Goal: Transaction & Acquisition: Purchase product/service

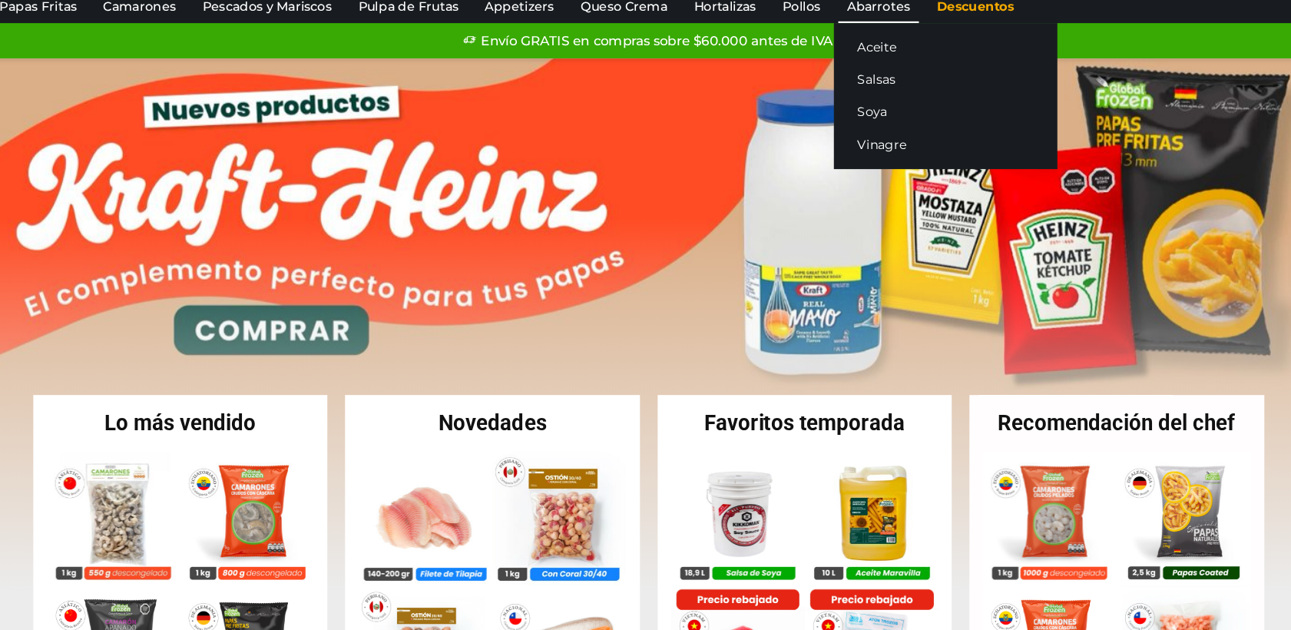
drag, startPoint x: 1050, startPoint y: 70, endPoint x: 849, endPoint y: 91, distance: 202.4
click at [849, 91] on link "Abarrotes" at bounding box center [845, 79] width 70 height 29
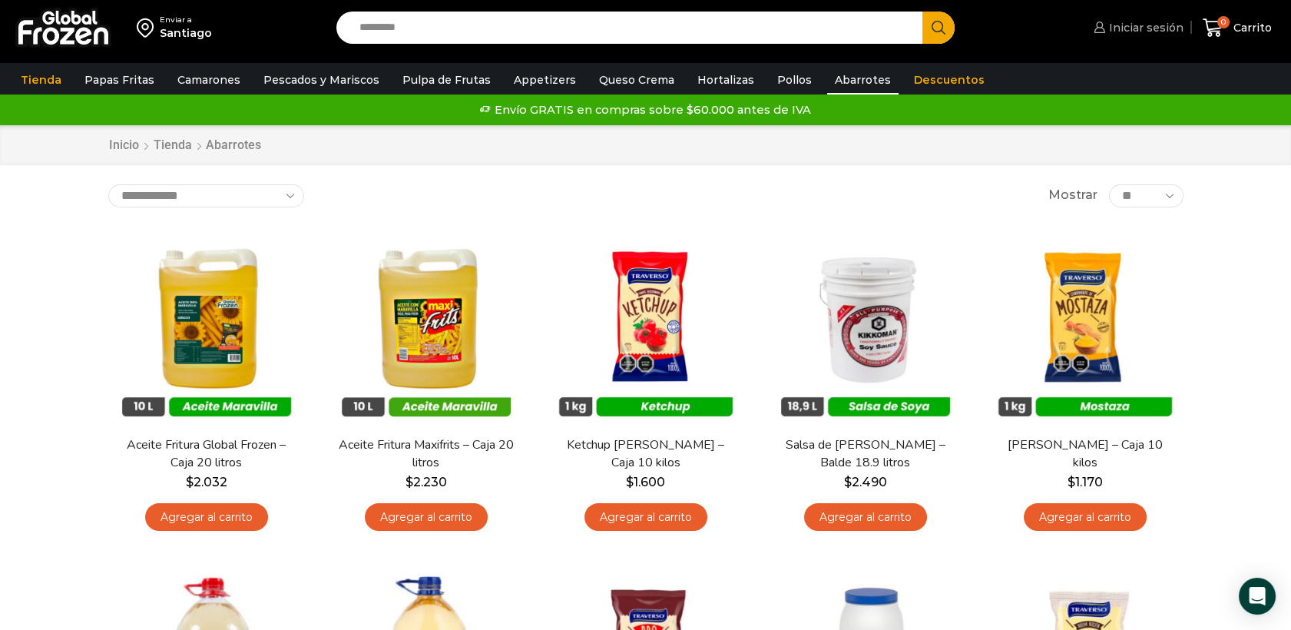
click at [1136, 33] on span "Iniciar sesión" at bounding box center [1144, 27] width 78 height 15
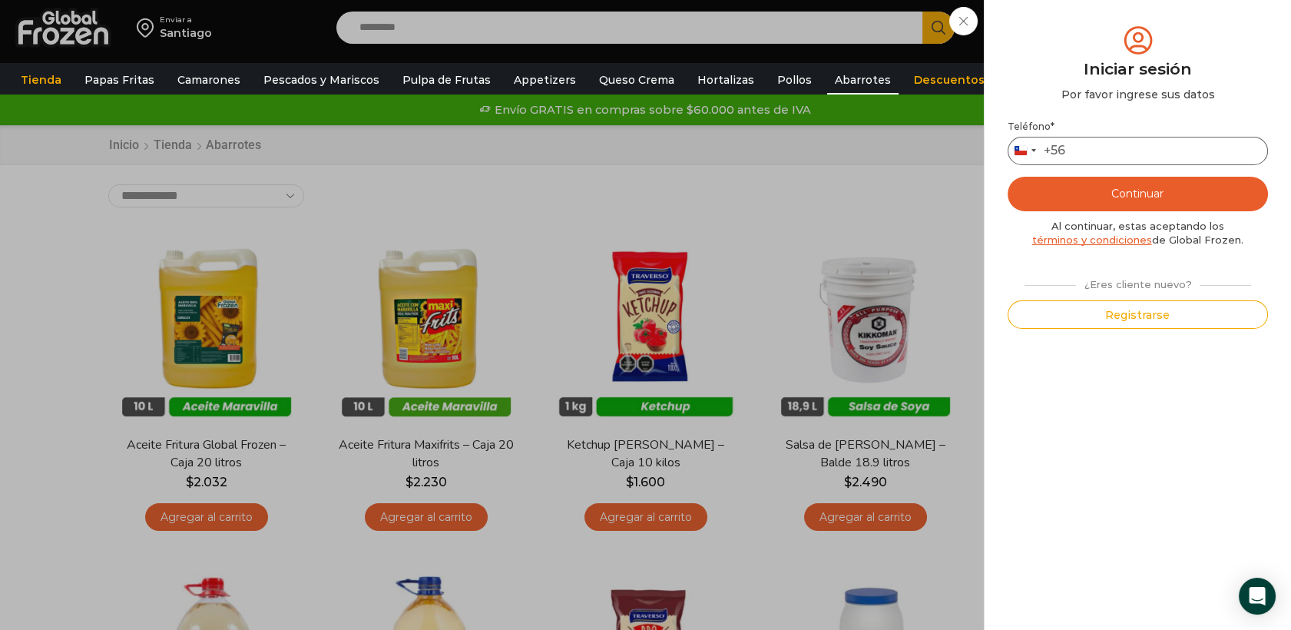
click at [1095, 154] on input "Teléfono *" at bounding box center [1138, 151] width 260 height 28
type input "*********"
click at [1210, 193] on button "Continuar" at bounding box center [1138, 194] width 260 height 35
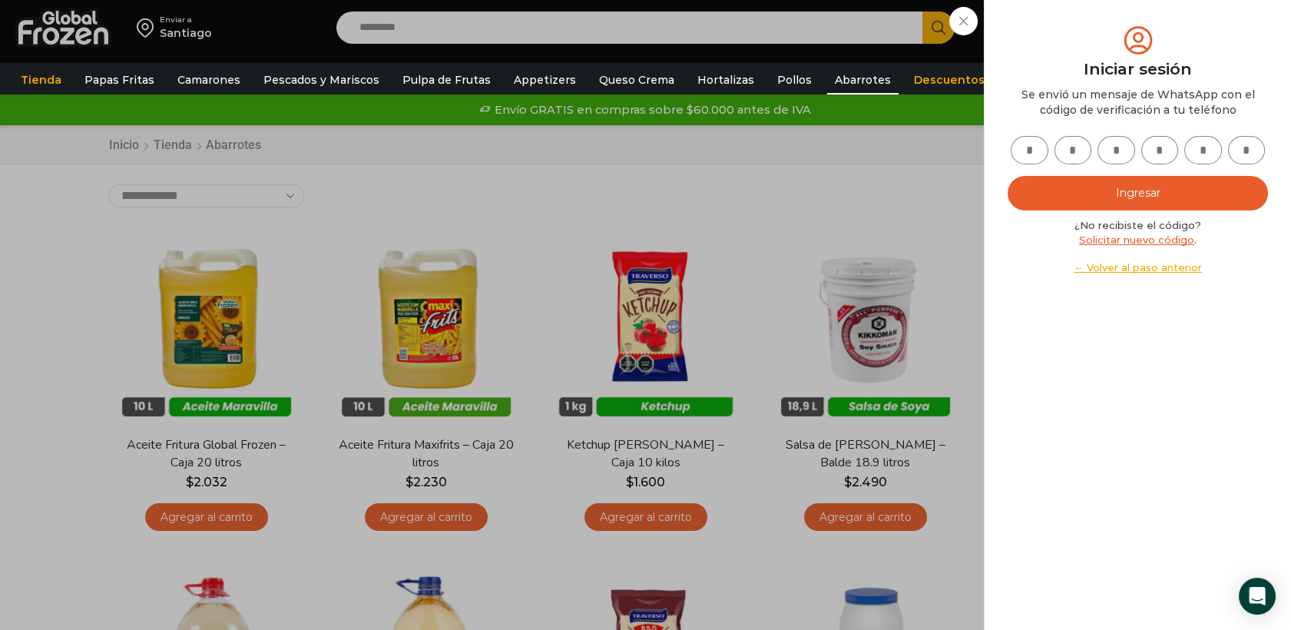
click at [1027, 149] on input "text" at bounding box center [1030, 150] width 38 height 28
type input "*"
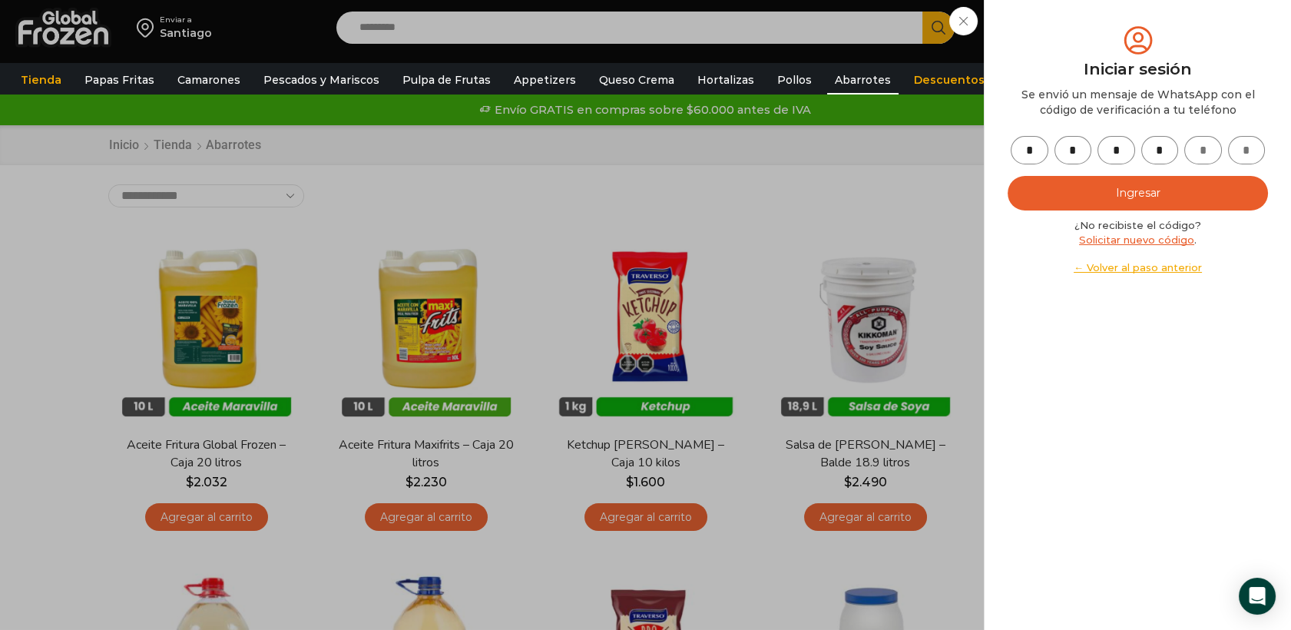
type input "*"
click at [1161, 203] on button "Ingresar" at bounding box center [1138, 193] width 260 height 35
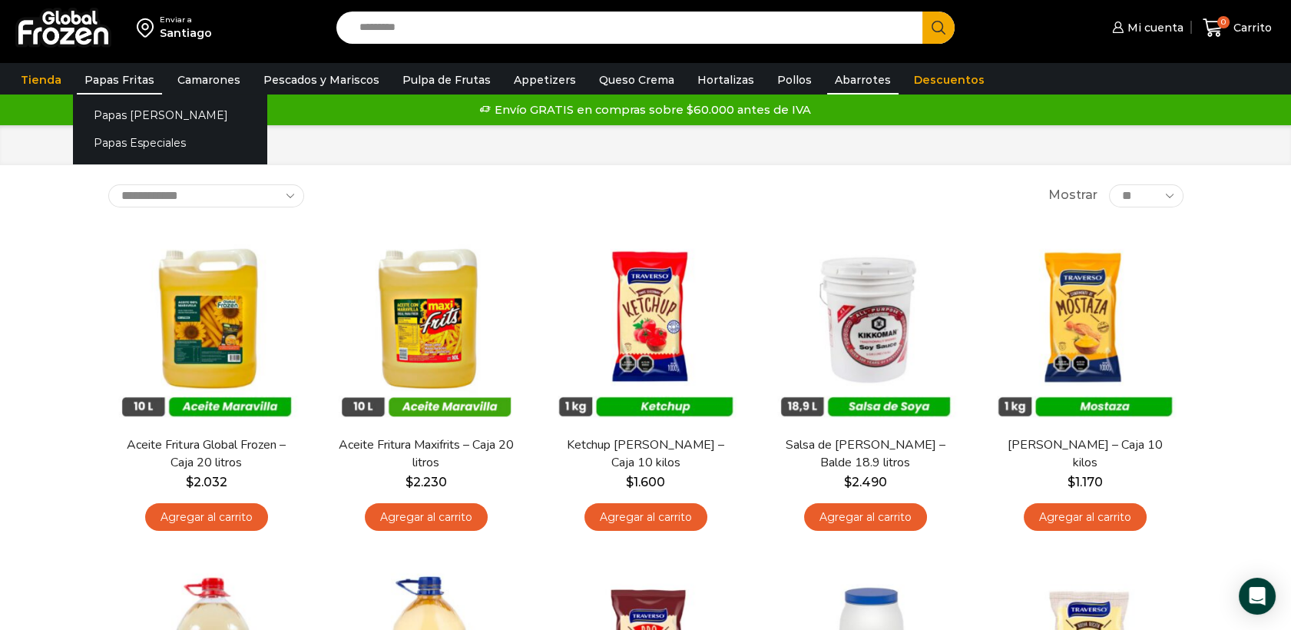
click at [117, 74] on link "Papas Fritas" at bounding box center [119, 79] width 85 height 29
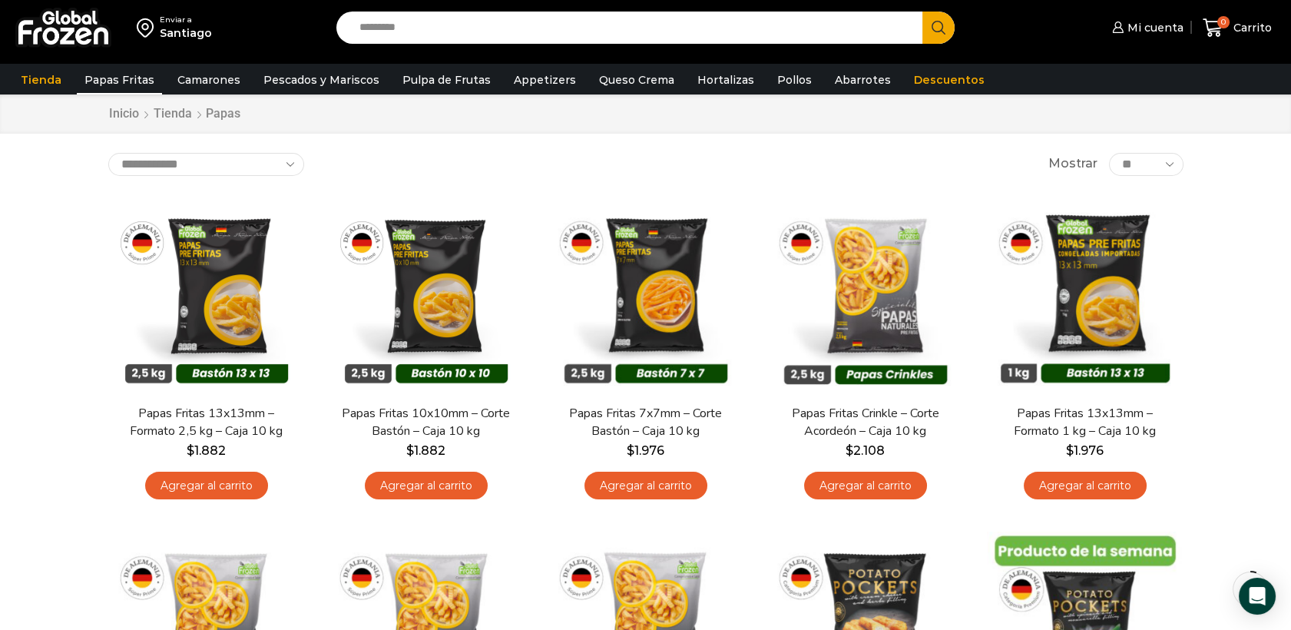
scroll to position [62, 0]
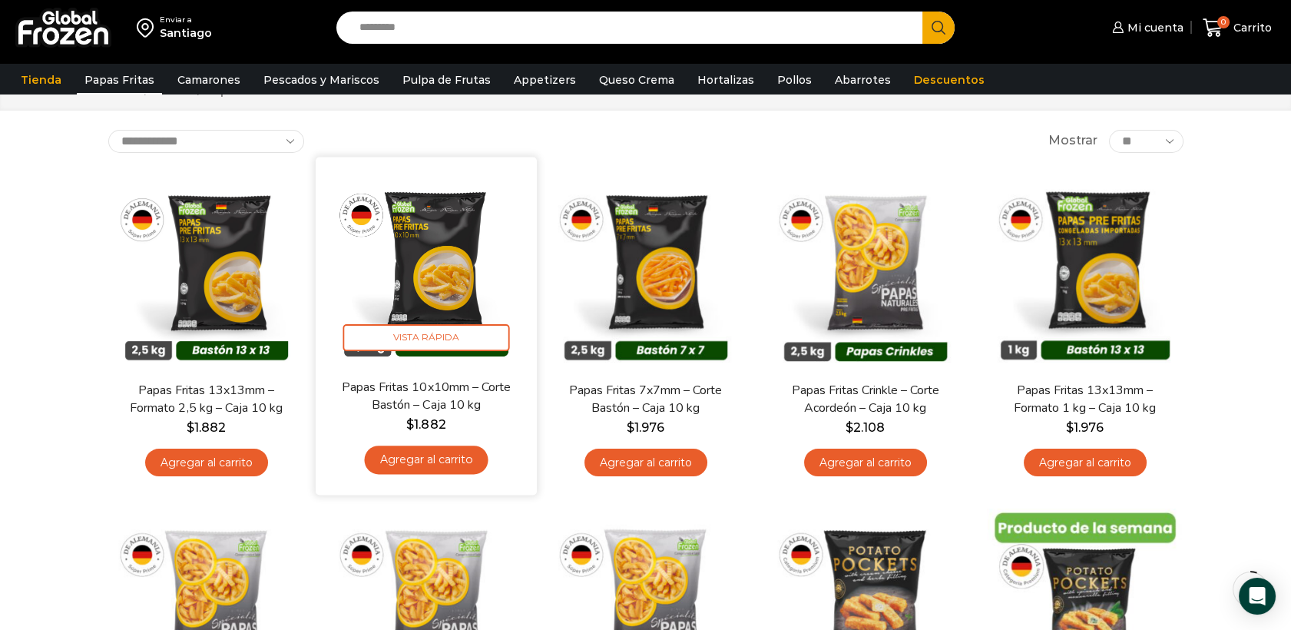
click at [423, 469] on link "Agregar al carrito" at bounding box center [426, 460] width 124 height 28
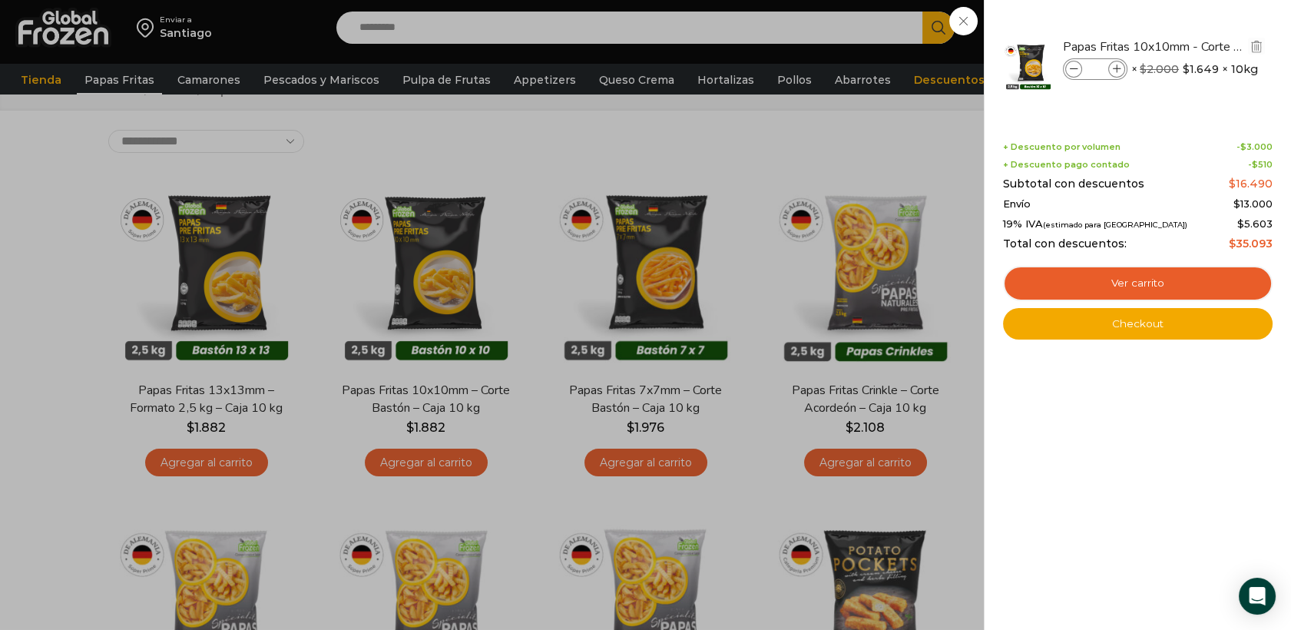
click at [1119, 71] on icon at bounding box center [1117, 69] width 8 height 8
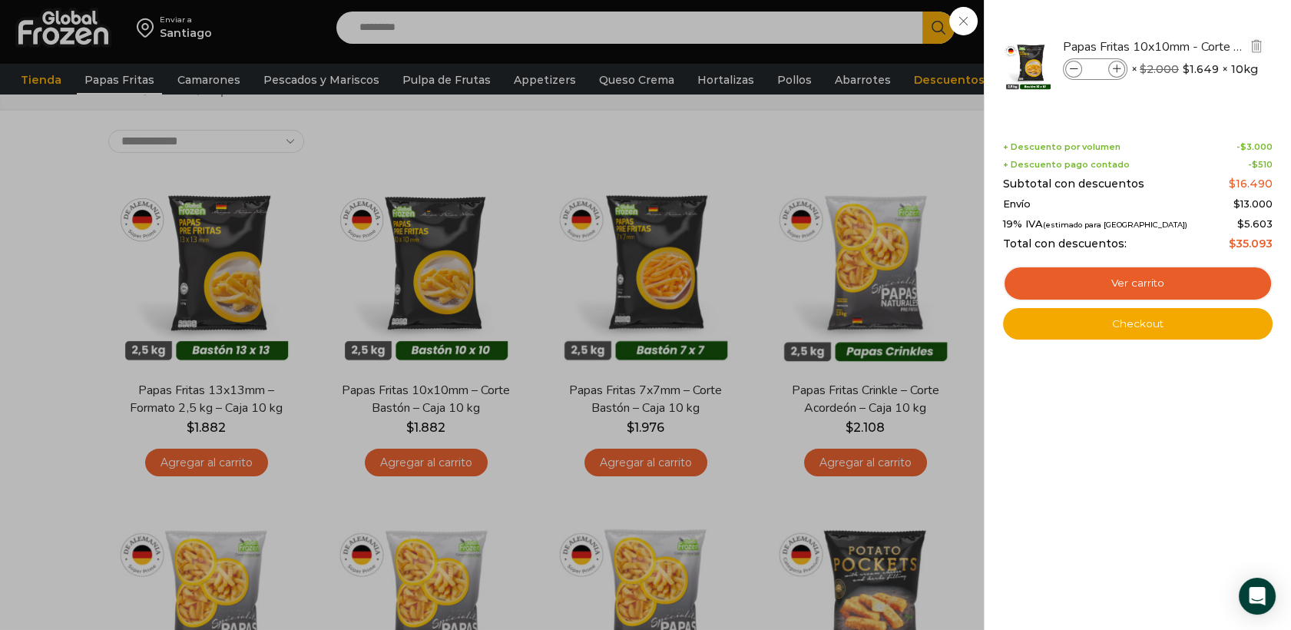
type input "*"
click at [1199, 46] on div "6 Carrito 6 6 Shopping Cart *" at bounding box center [1237, 28] width 77 height 36
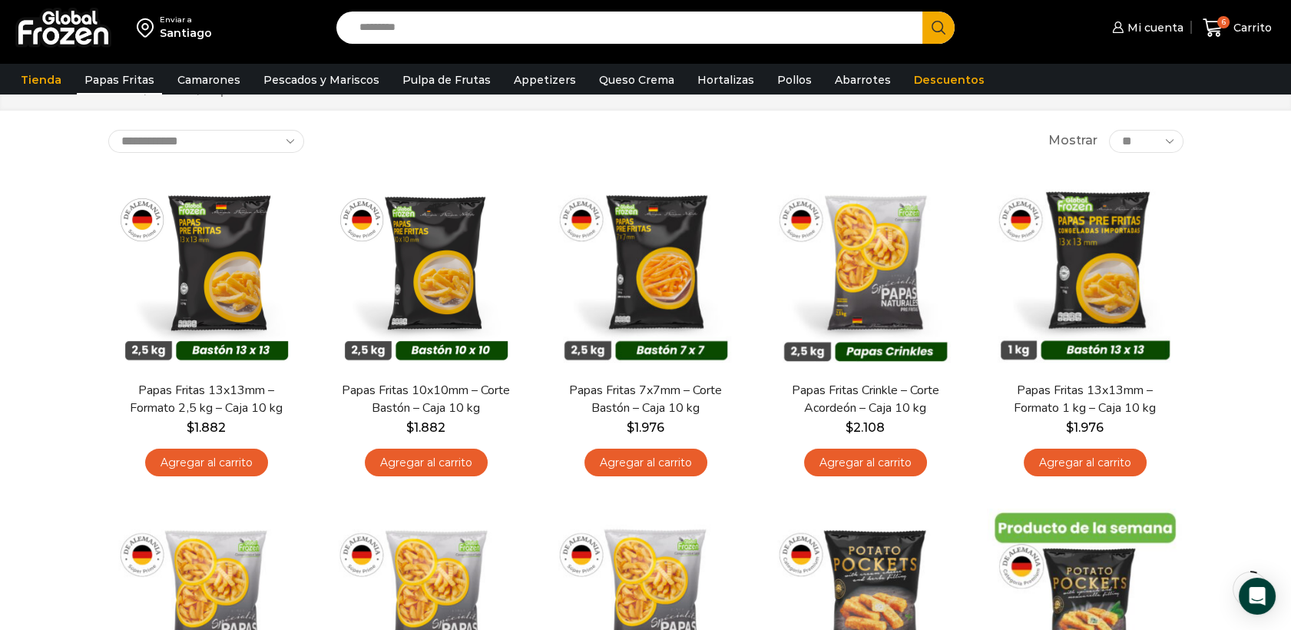
click at [651, 464] on link "Agregar al carrito" at bounding box center [646, 463] width 123 height 28
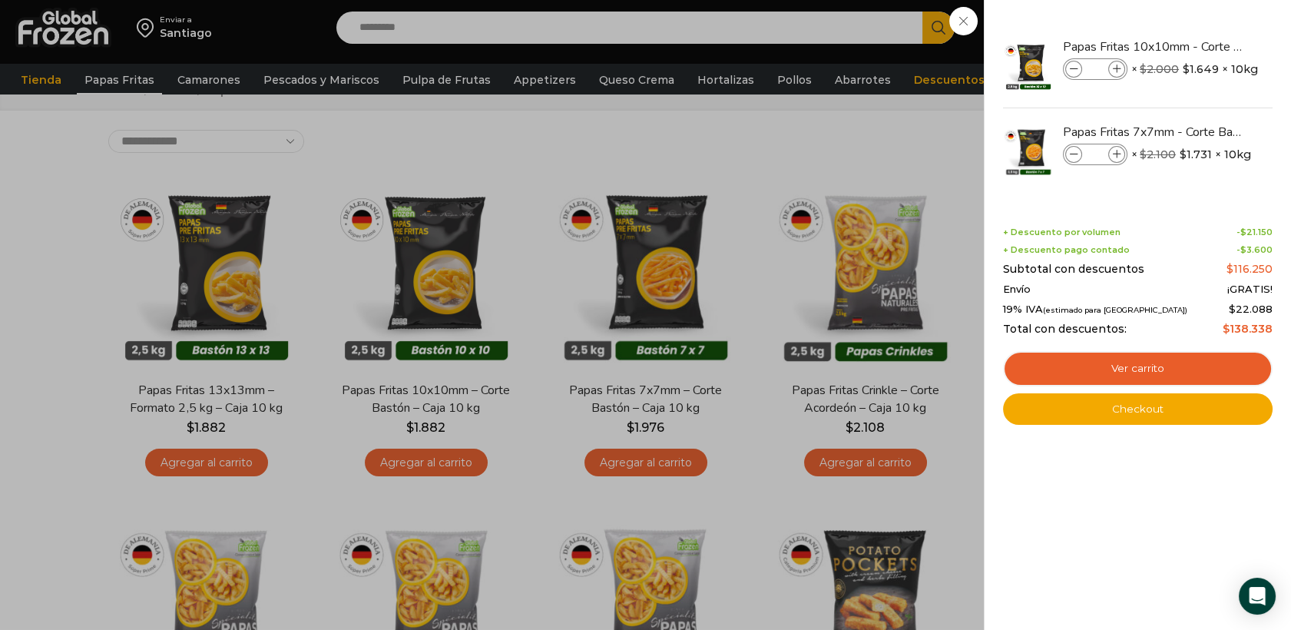
click at [1199, 22] on div "7 Carrito 7 7 Shopping Cart *" at bounding box center [1237, 28] width 77 height 36
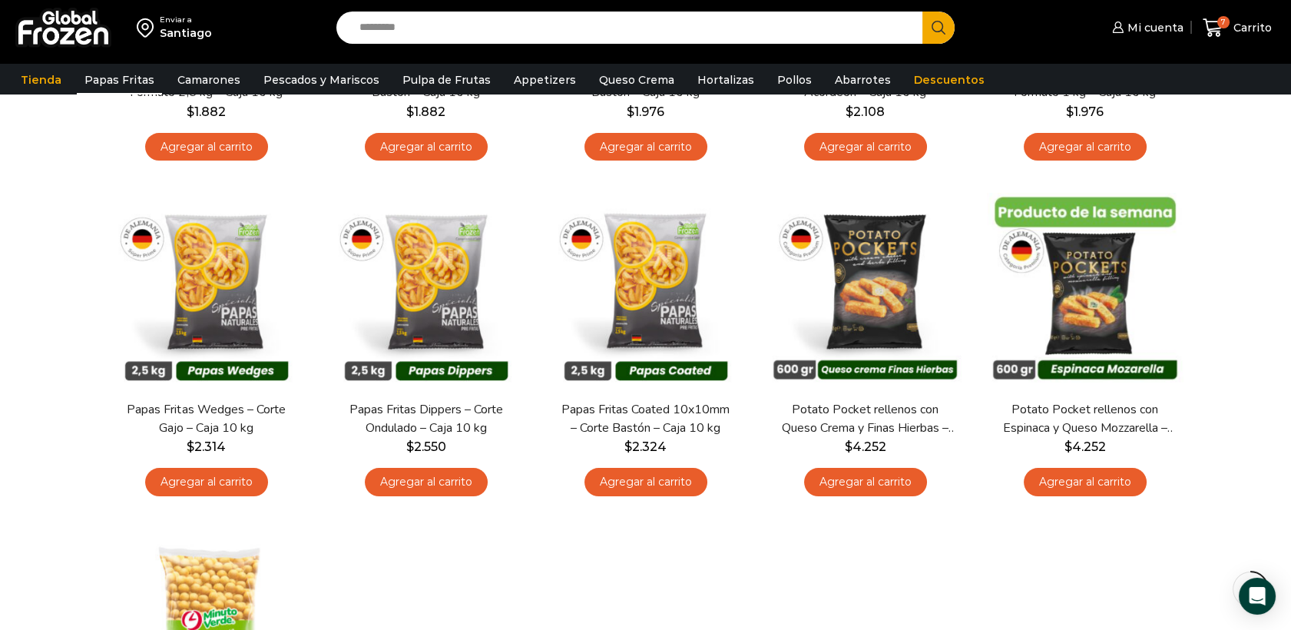
scroll to position [386, 0]
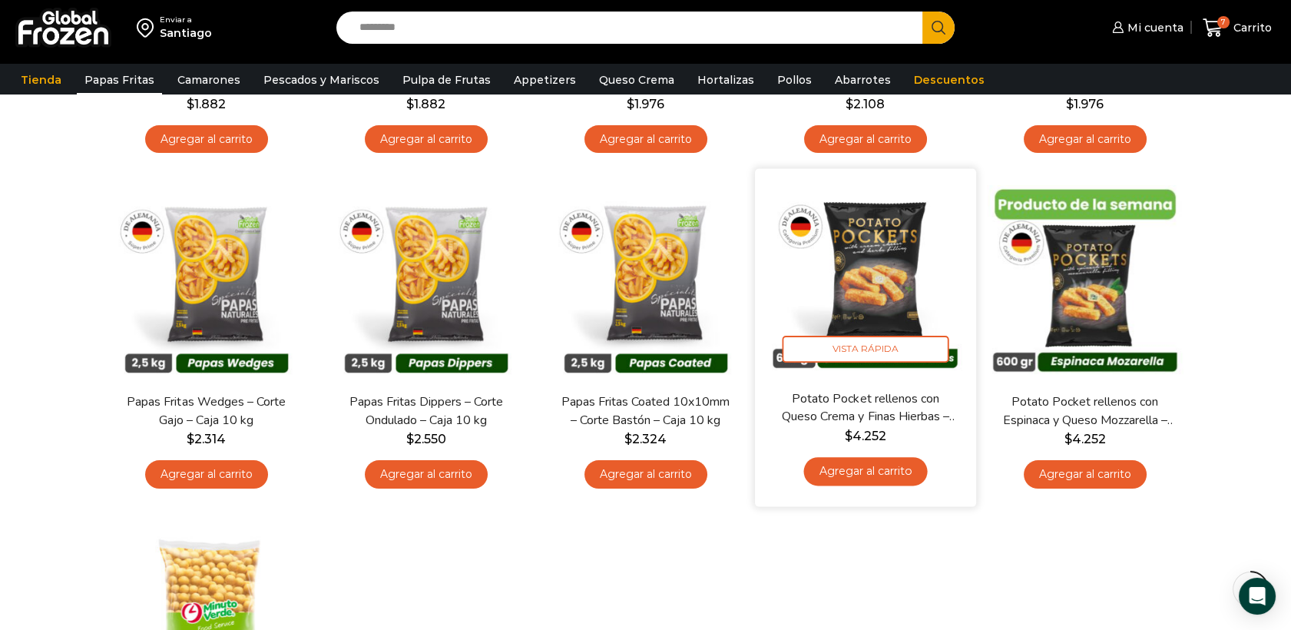
click at [882, 266] on img at bounding box center [866, 280] width 198 height 198
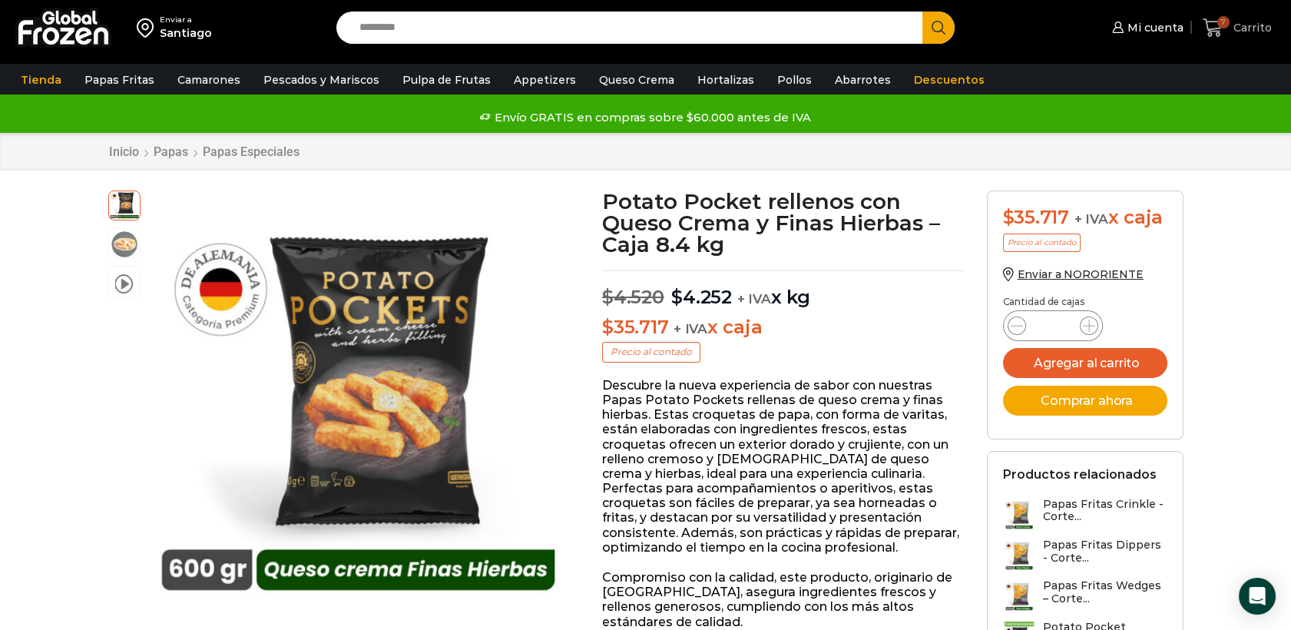
click at [1223, 33] on icon at bounding box center [1213, 28] width 21 height 21
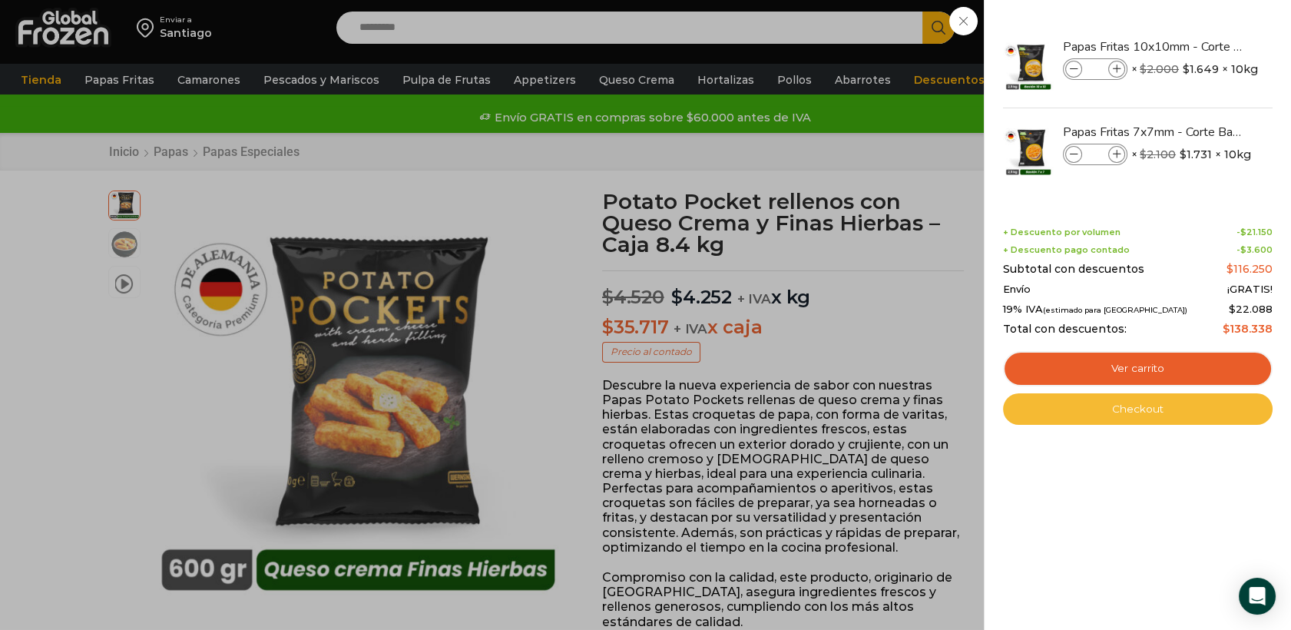
click at [1122, 398] on link "Checkout" at bounding box center [1138, 409] width 270 height 32
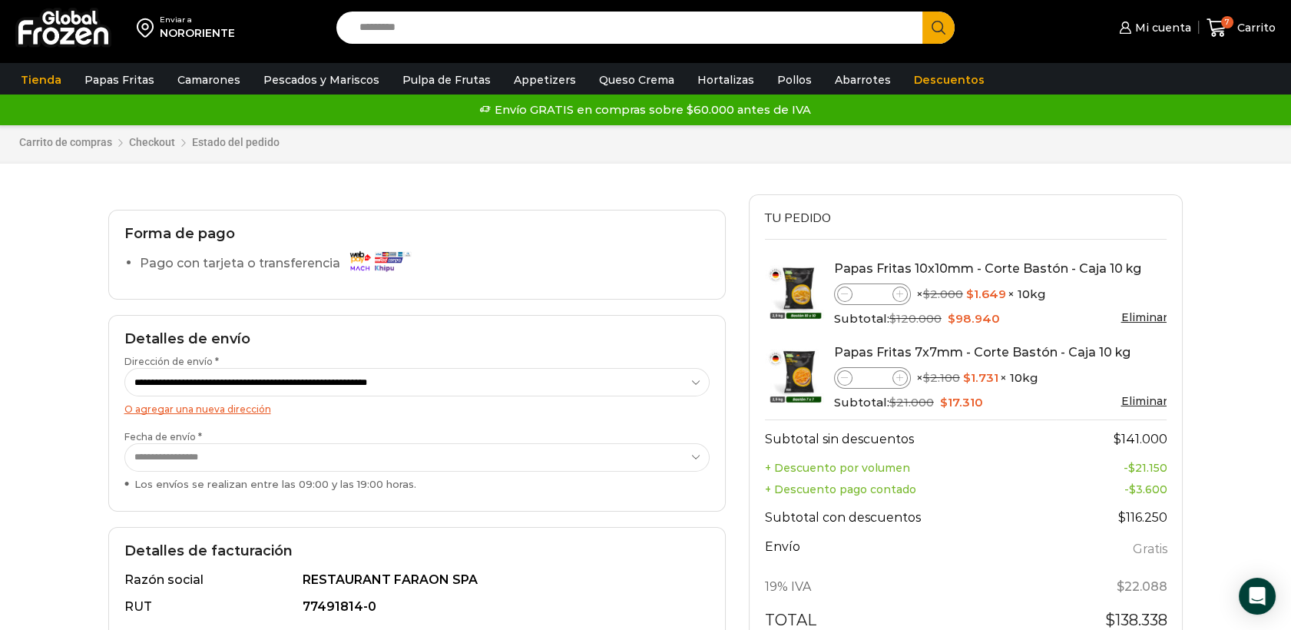
click at [687, 461] on select "**********" at bounding box center [416, 457] width 585 height 28
select select "**********"
click at [124, 443] on select "**********" at bounding box center [416, 457] width 585 height 28
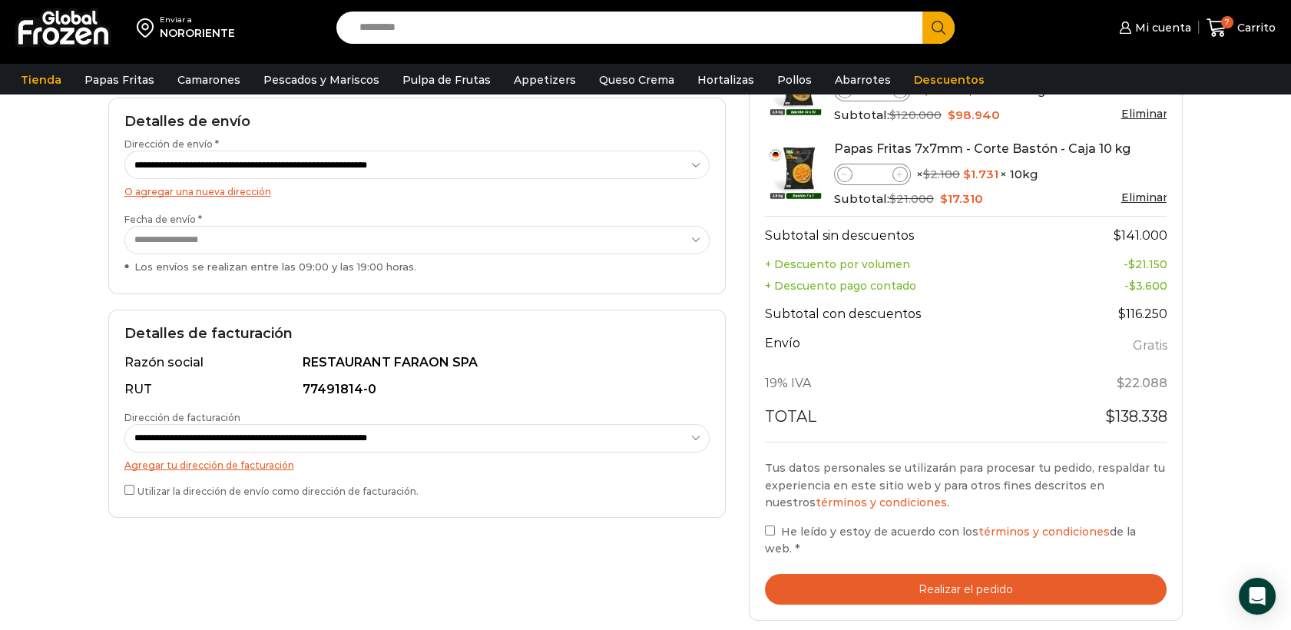
scroll to position [221, 0]
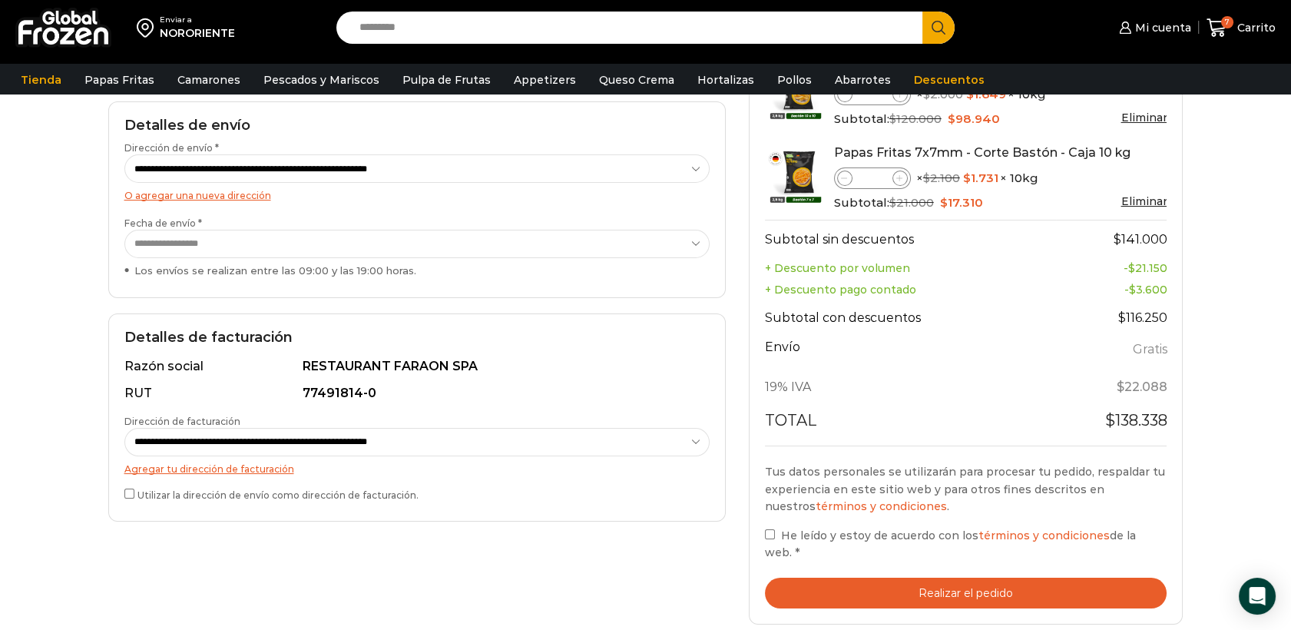
click at [124, 230] on select "**********" at bounding box center [416, 244] width 585 height 28
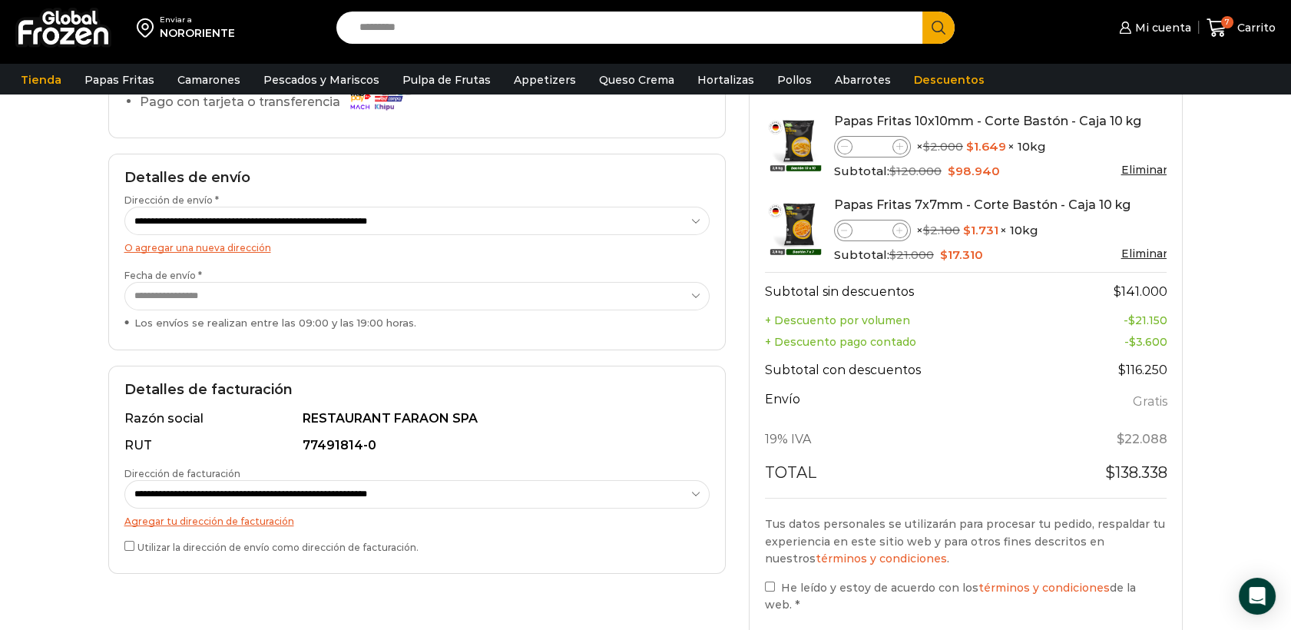
scroll to position [424, 0]
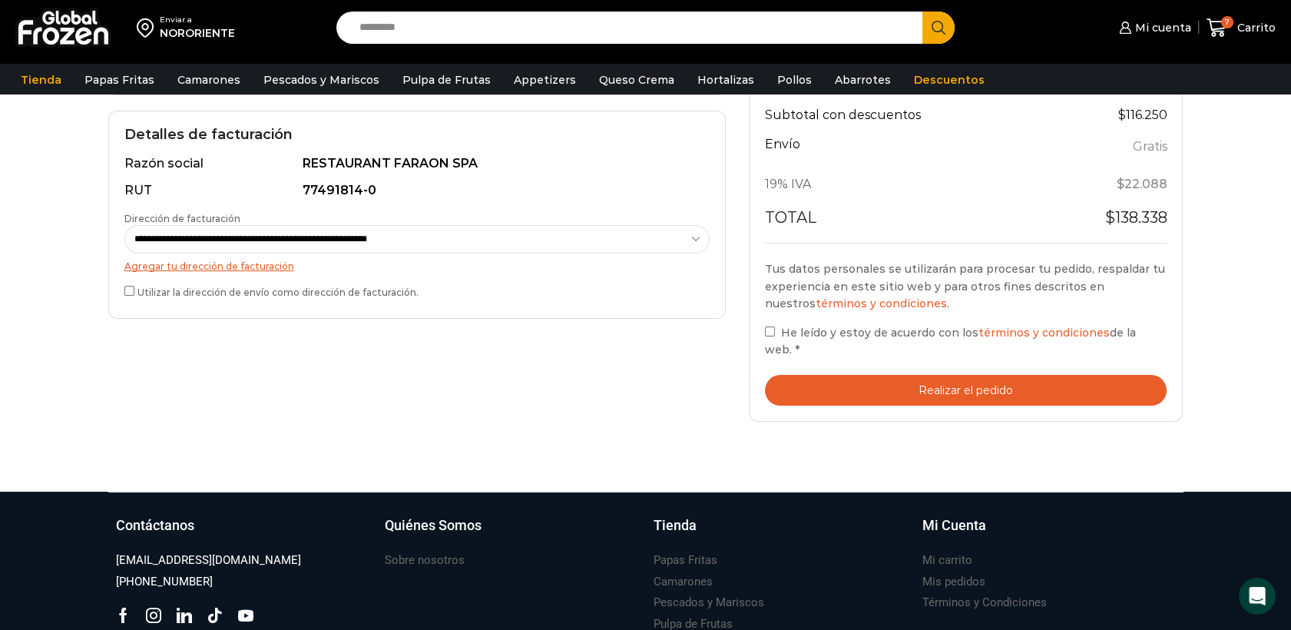
click at [873, 395] on button "Realizar el pedido" at bounding box center [966, 390] width 403 height 31
